Goal: Task Accomplishment & Management: Complete application form

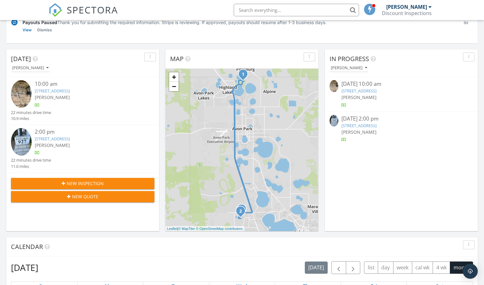
scroll to position [94, 0]
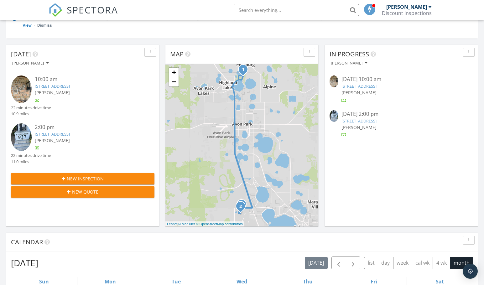
click at [95, 180] on span "New Inspection" at bounding box center [85, 178] width 37 height 7
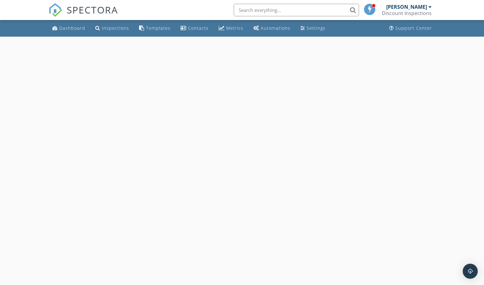
click at [73, 20] on div "SPECTORA" at bounding box center [83, 10] width 69 height 20
click at [72, 26] on div "Dashboard" at bounding box center [72, 28] width 26 height 6
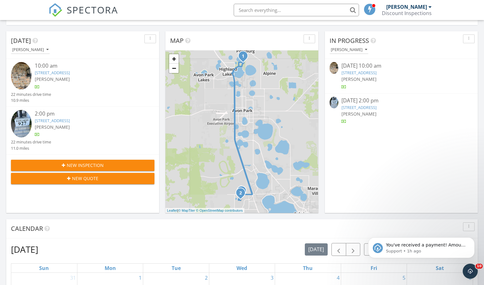
scroll to position [102, 0]
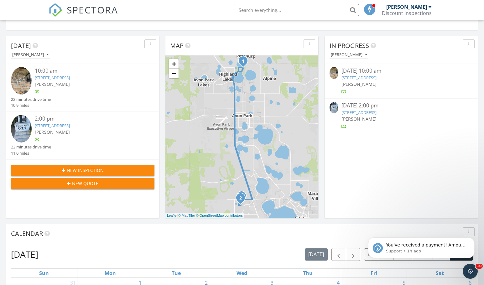
click at [94, 167] on button "New Inspection" at bounding box center [82, 170] width 143 height 11
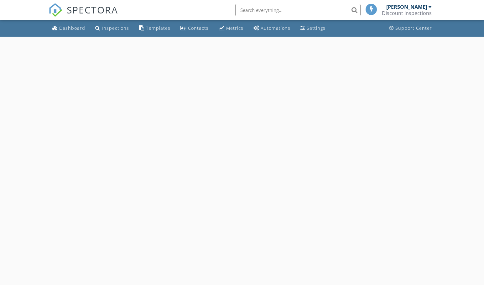
select select "8"
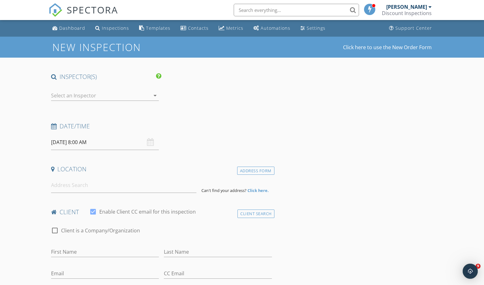
click at [100, 142] on input "09/30/2025 8:00 AM" at bounding box center [105, 142] width 108 height 15
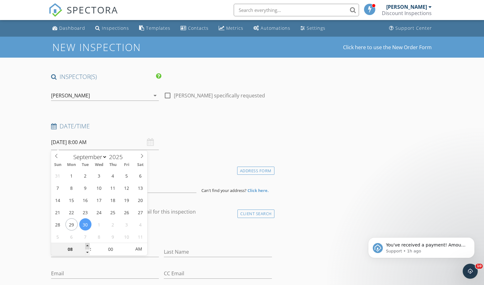
type input "09"
type input "09/30/2025 9:00 AM"
click at [86, 244] on span at bounding box center [87, 246] width 4 height 6
type input "10"
type input "09/30/2025 10:00 AM"
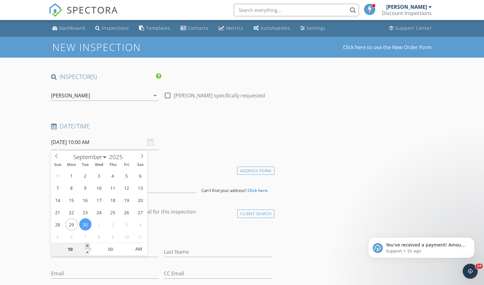
click at [86, 244] on span at bounding box center [87, 246] width 4 height 6
type input "11"
type input "09/30/2025 11:00 AM"
click at [86, 244] on span at bounding box center [87, 246] width 4 height 6
drag, startPoint x: 36, startPoint y: 183, endPoint x: 54, endPoint y: 189, distance: 18.2
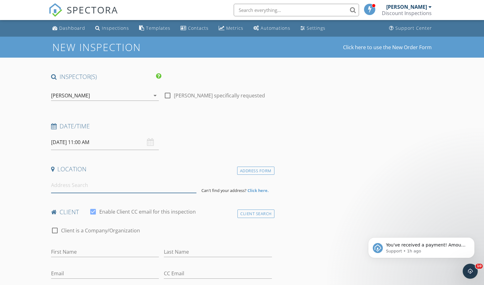
click at [60, 188] on input at bounding box center [124, 184] width 146 height 15
paste input "[STREET_ADDRESS]"
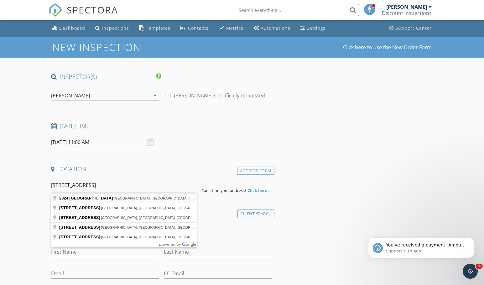
type input "2824 South Driftwood Court, Avon Park, FL, USA"
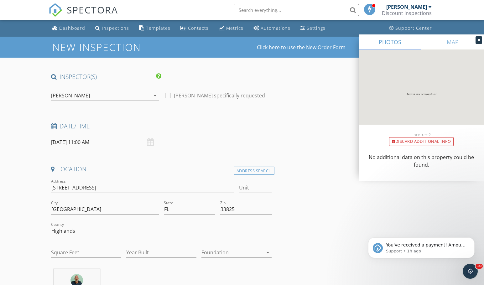
scroll to position [219, 0]
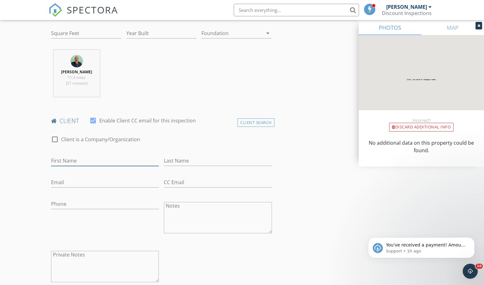
click at [81, 159] on input "First Name" at bounding box center [105, 161] width 108 height 10
type input "[PERSON_NAME]"
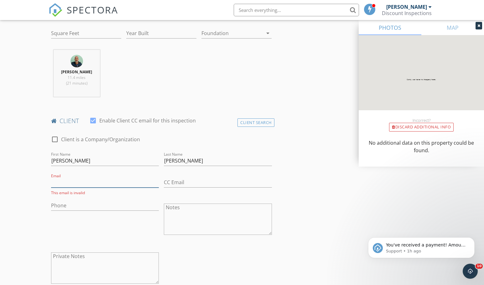
paste input "[EMAIL_ADDRESS][DOMAIN_NAME]"
type input "[EMAIL_ADDRESS][DOMAIN_NAME]"
click at [86, 202] on input "Phone" at bounding box center [105, 204] width 108 height 10
paste input "[PHONE_NUMBER]"
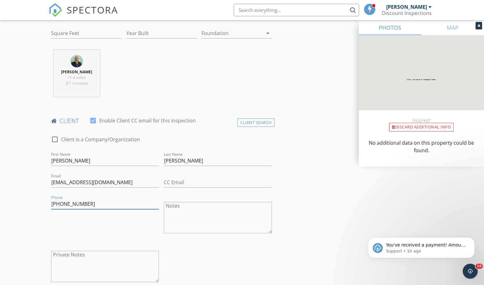
type input "[PHONE_NUMBER]"
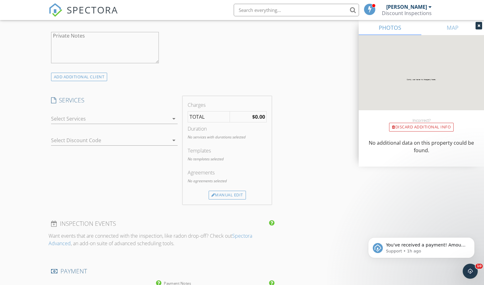
scroll to position [438, 0]
click at [92, 118] on div at bounding box center [110, 118] width 118 height 10
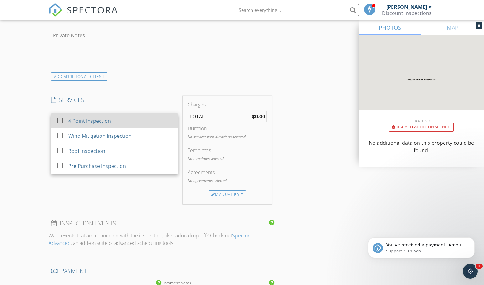
click at [93, 123] on div "4 Point Inspection" at bounding box center [89, 121] width 43 height 8
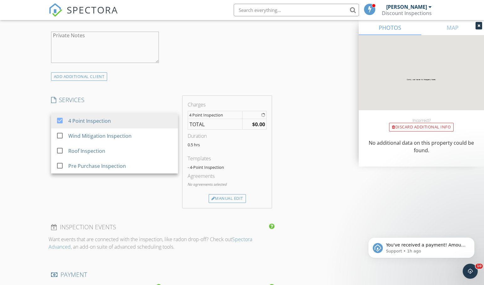
click at [111, 216] on div "INSPECTOR(S) check_box Theodore Young PRIMARY Theodore Young arrow_drop_down ch…" at bounding box center [162, 131] width 226 height 994
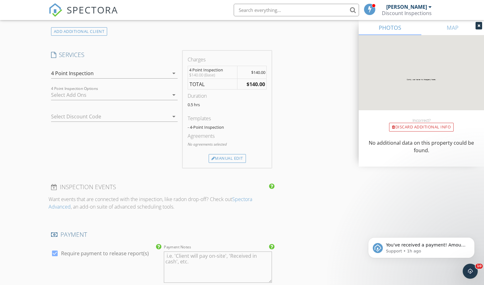
scroll to position [626, 0]
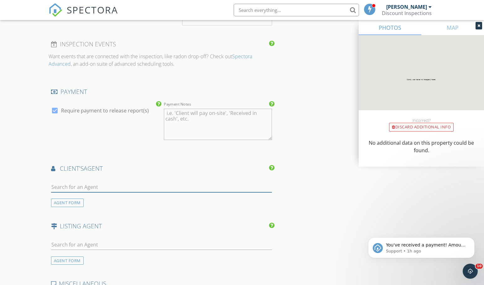
click at [107, 184] on input "text" at bounding box center [161, 187] width 221 height 10
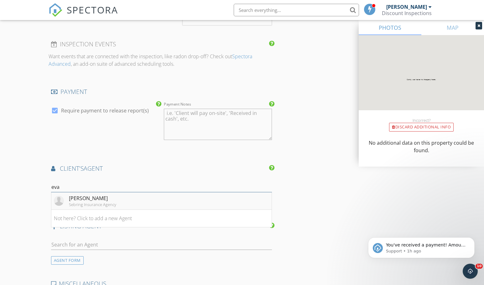
type input "eva"
click at [82, 195] on div "[PERSON_NAME]" at bounding box center [92, 198] width 47 height 8
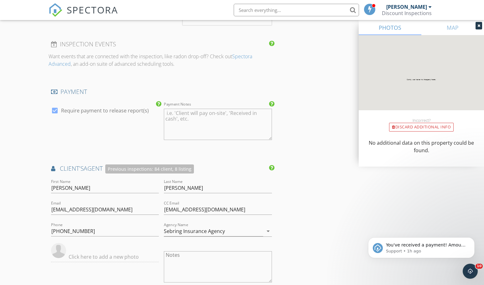
click at [87, 143] on div "check_box Require payment to release report(s)" at bounding box center [105, 124] width 113 height 49
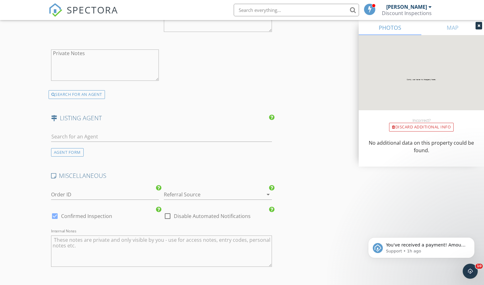
scroll to position [981, 0]
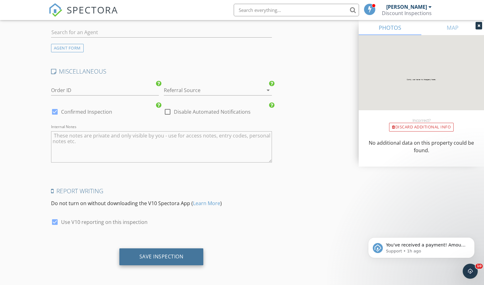
click at [191, 257] on div "Save Inspection" at bounding box center [161, 256] width 84 height 17
